Goal: Task Accomplishment & Management: Complete application form

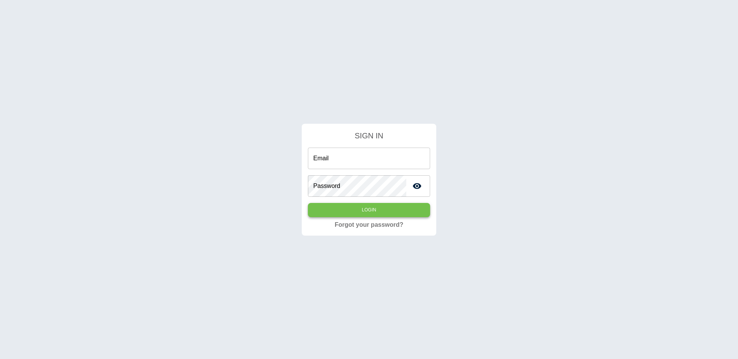
type input "**********"
click at [368, 212] on button "Login" at bounding box center [369, 210] width 122 height 14
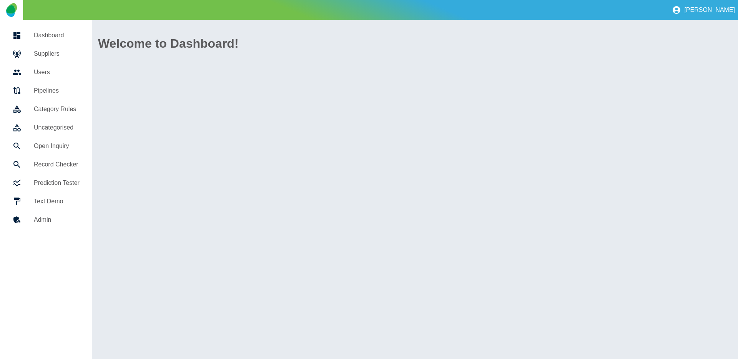
click at [55, 57] on h5 "Suppliers" at bounding box center [57, 53] width 46 height 9
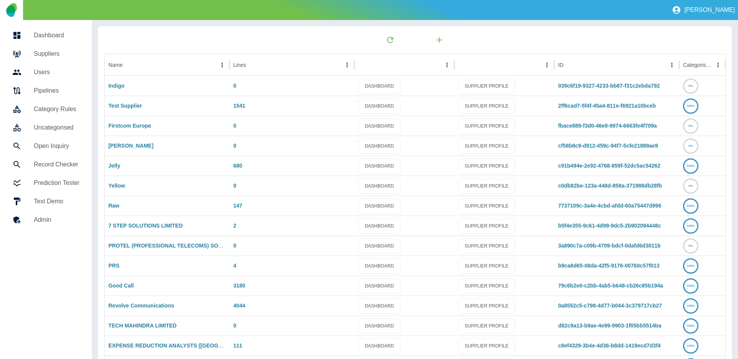
click at [57, 55] on h5 "Suppliers" at bounding box center [57, 53] width 46 height 9
click at [437, 45] on button "button" at bounding box center [439, 39] width 25 height 15
click at [114, 165] on link "Jelly" at bounding box center [114, 166] width 12 height 6
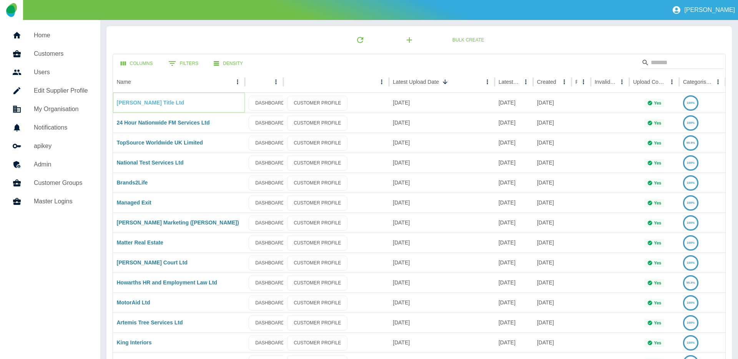
click at [143, 105] on link "[PERSON_NAME] Title Ltd" at bounding box center [151, 103] width 68 height 6
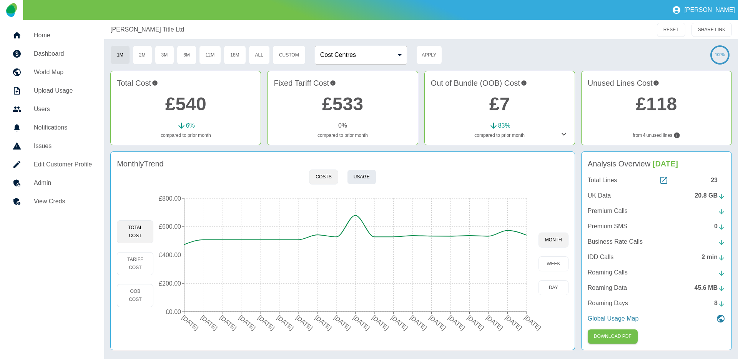
click at [350, 178] on button "Usage" at bounding box center [361, 177] width 29 height 15
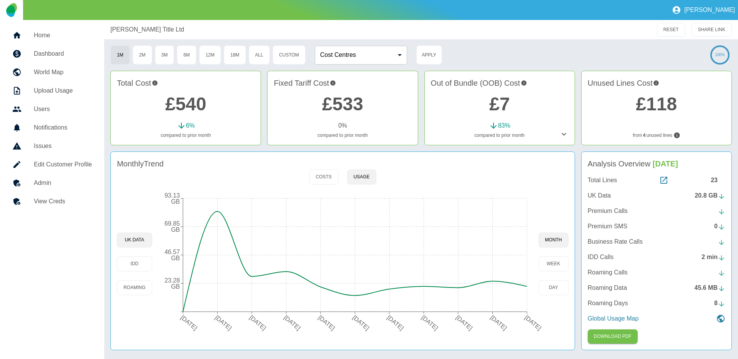
click at [188, 104] on link "£540" at bounding box center [185, 104] width 41 height 20
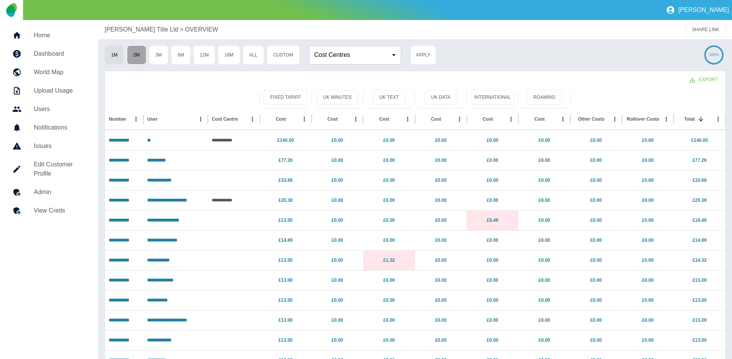
click at [143, 58] on button "2M" at bounding box center [137, 54] width 20 height 19
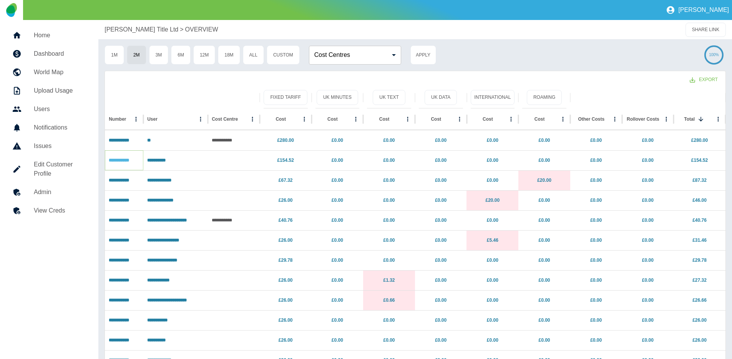
click at [123, 161] on link "**********" at bounding box center [119, 160] width 20 height 5
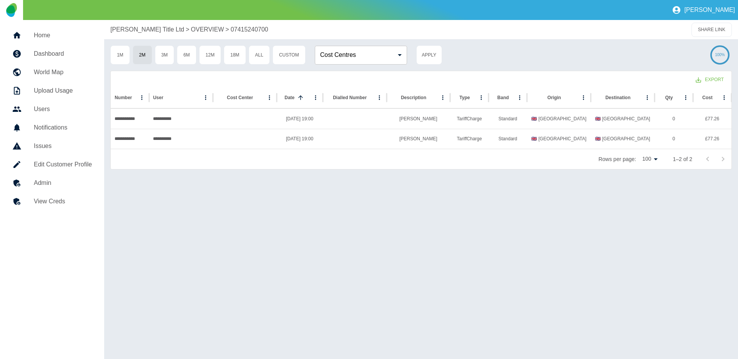
click at [43, 40] on link "Home" at bounding box center [52, 35] width 92 height 18
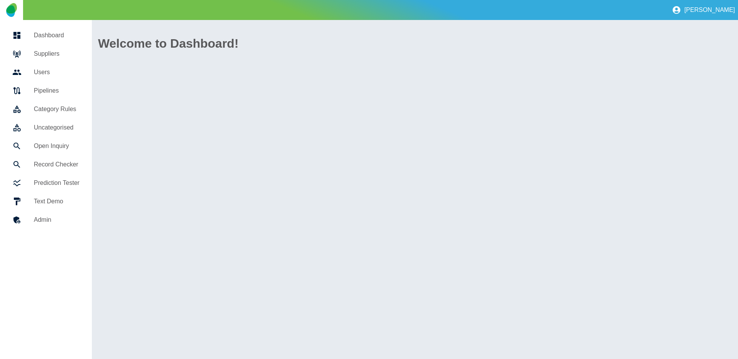
click at [43, 52] on h5 "Suppliers" at bounding box center [57, 53] width 46 height 9
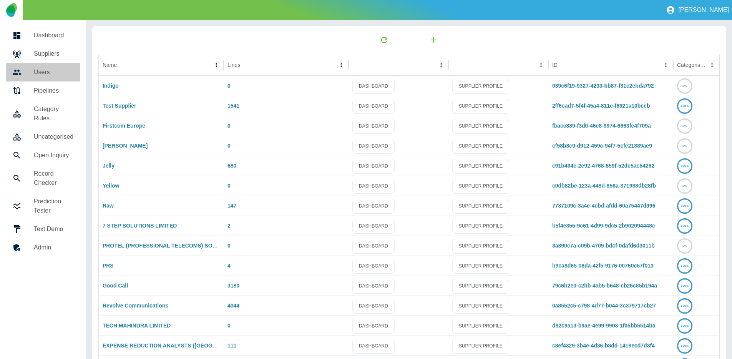
click at [37, 69] on h5 "Users" at bounding box center [54, 72] width 40 height 9
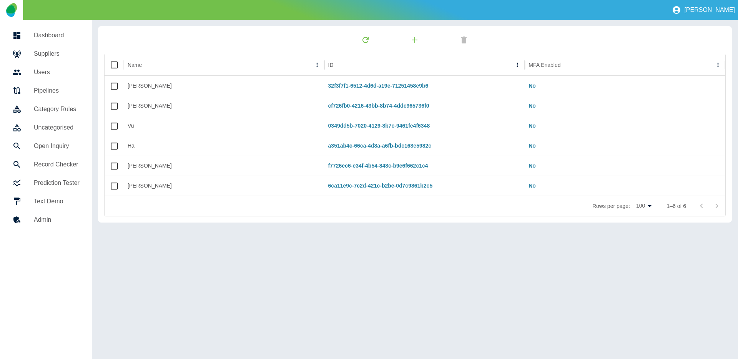
click at [47, 93] on h5 "Pipelines" at bounding box center [57, 90] width 46 height 9
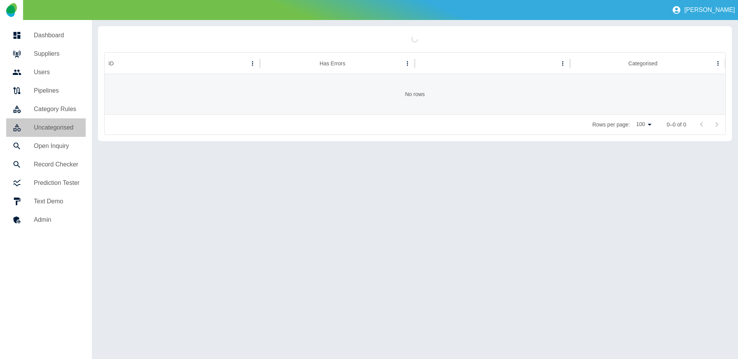
click at [47, 127] on h5 "Uncategorised" at bounding box center [57, 127] width 46 height 9
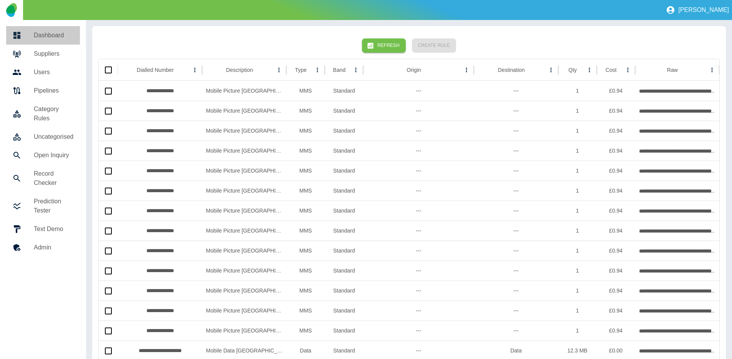
click at [40, 38] on h5 "Dashboard" at bounding box center [54, 35] width 40 height 9
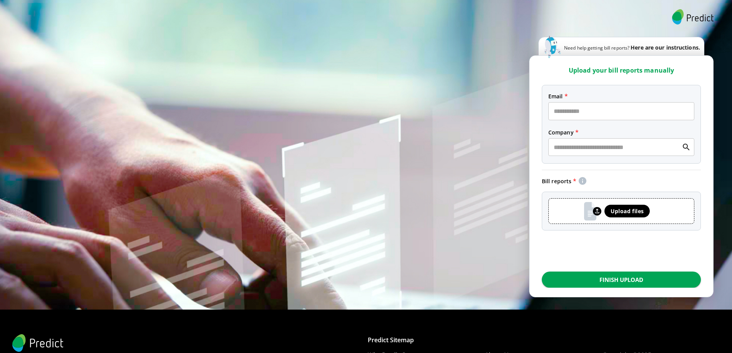
click at [668, 50] on span "Here are our instructions." at bounding box center [666, 47] width 70 height 7
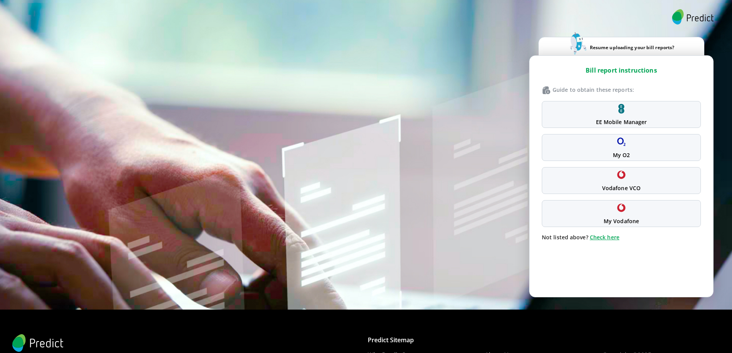
click at [667, 48] on p "Resume uploading your bill reports?" at bounding box center [632, 55] width 85 height 25
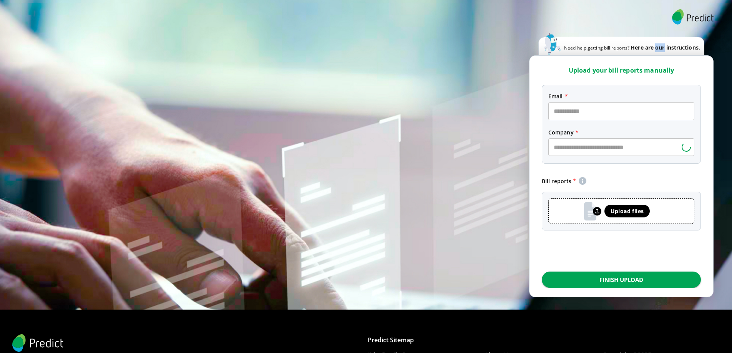
click at [667, 48] on span "Here are our instructions." at bounding box center [666, 47] width 70 height 7
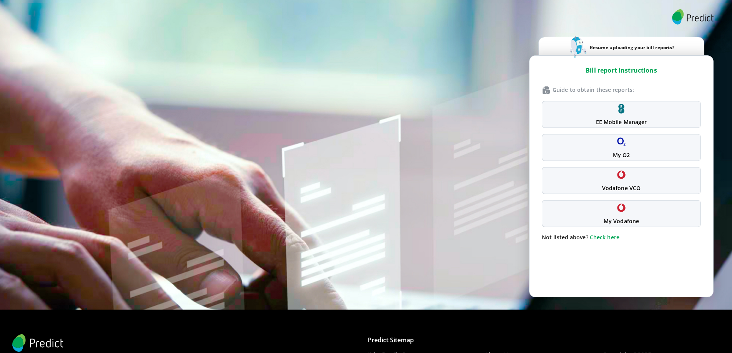
click at [626, 120] on p "EE Mobile Manager" at bounding box center [621, 122] width 51 height 8
click at [653, 45] on p "Resume uploading your bill reports?" at bounding box center [632, 55] width 85 height 25
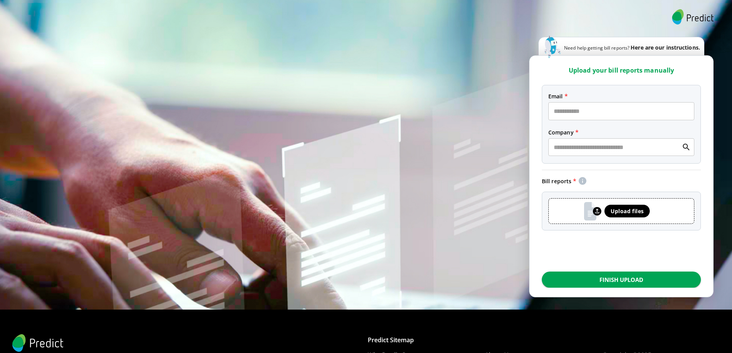
click at [567, 108] on input "email" at bounding box center [622, 111] width 146 height 18
click at [564, 148] on input "text" at bounding box center [617, 147] width 130 height 11
click at [605, 149] on input "text" at bounding box center [617, 147] width 130 height 11
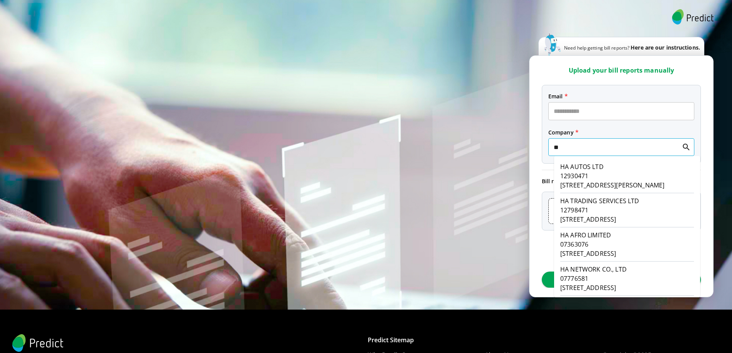
click at [587, 174] on p "12930471" at bounding box center [627, 175] width 134 height 9
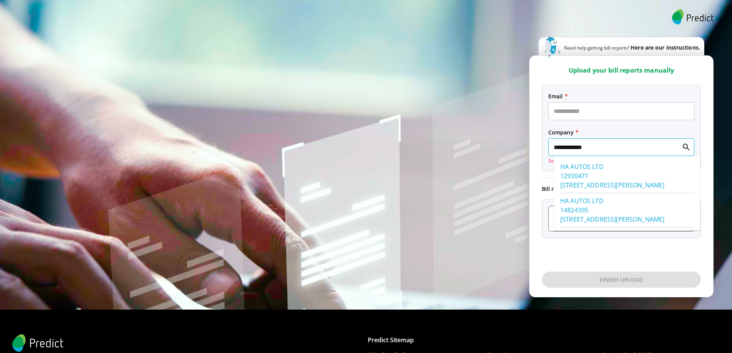
click at [619, 150] on input "**********" at bounding box center [617, 147] width 130 height 11
type input "**********"
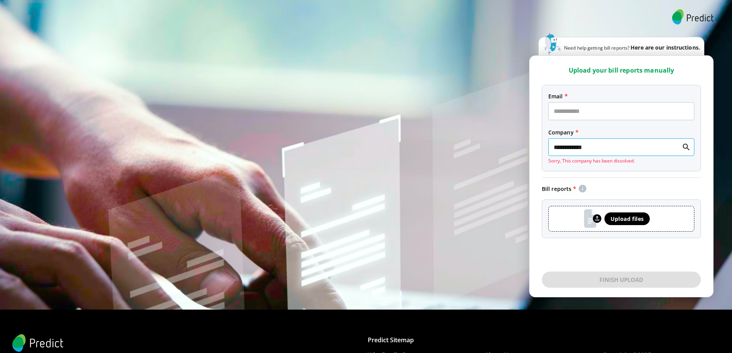
click at [617, 149] on input "**********" at bounding box center [617, 147] width 130 height 11
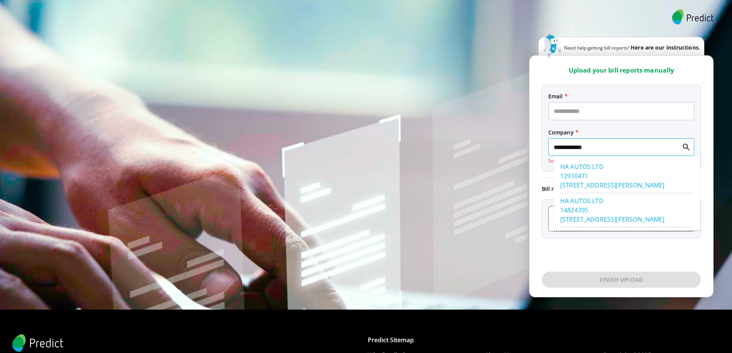
click at [559, 46] on icon at bounding box center [553, 46] width 16 height 22
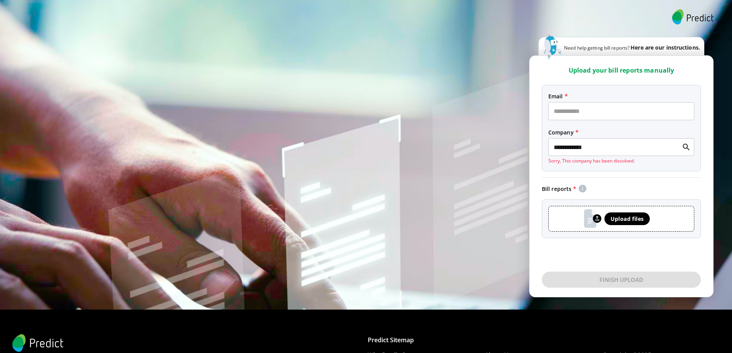
click at [558, 49] on icon at bounding box center [553, 47] width 18 height 25
